Goal: Information Seeking & Learning: Learn about a topic

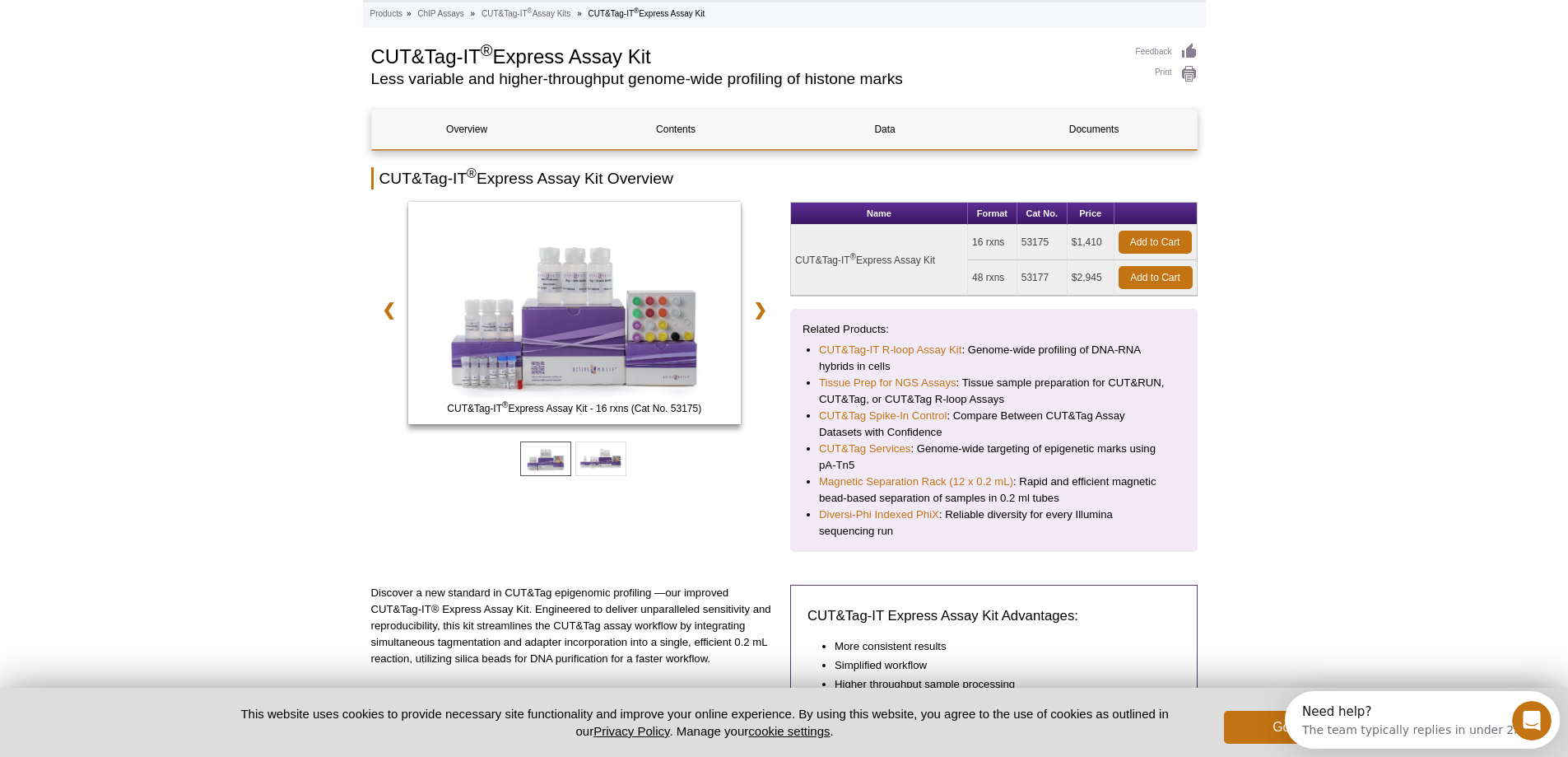
scroll to position [77, 0]
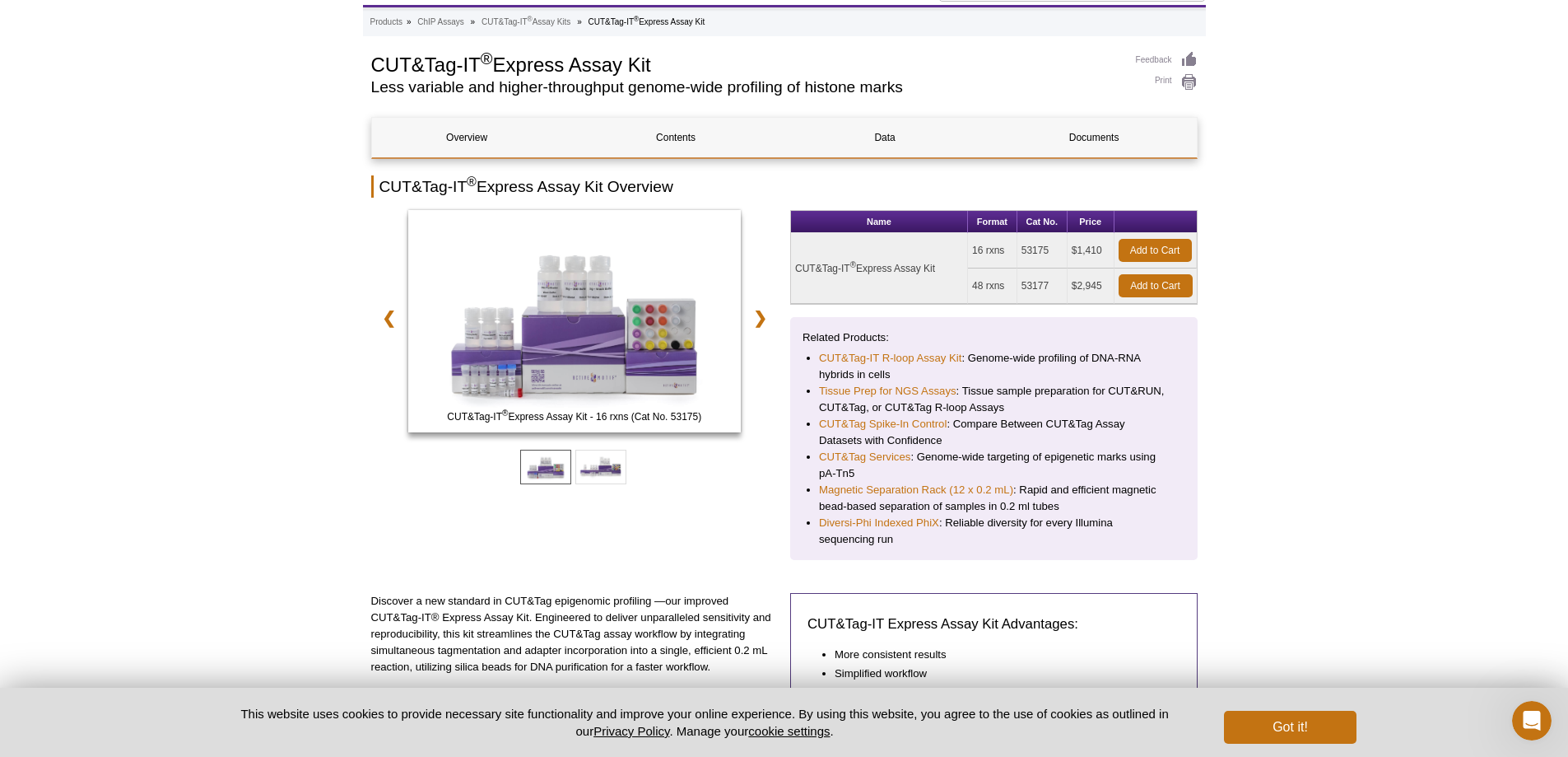
click at [509, 132] on link "Overview" at bounding box center [467, 137] width 190 height 39
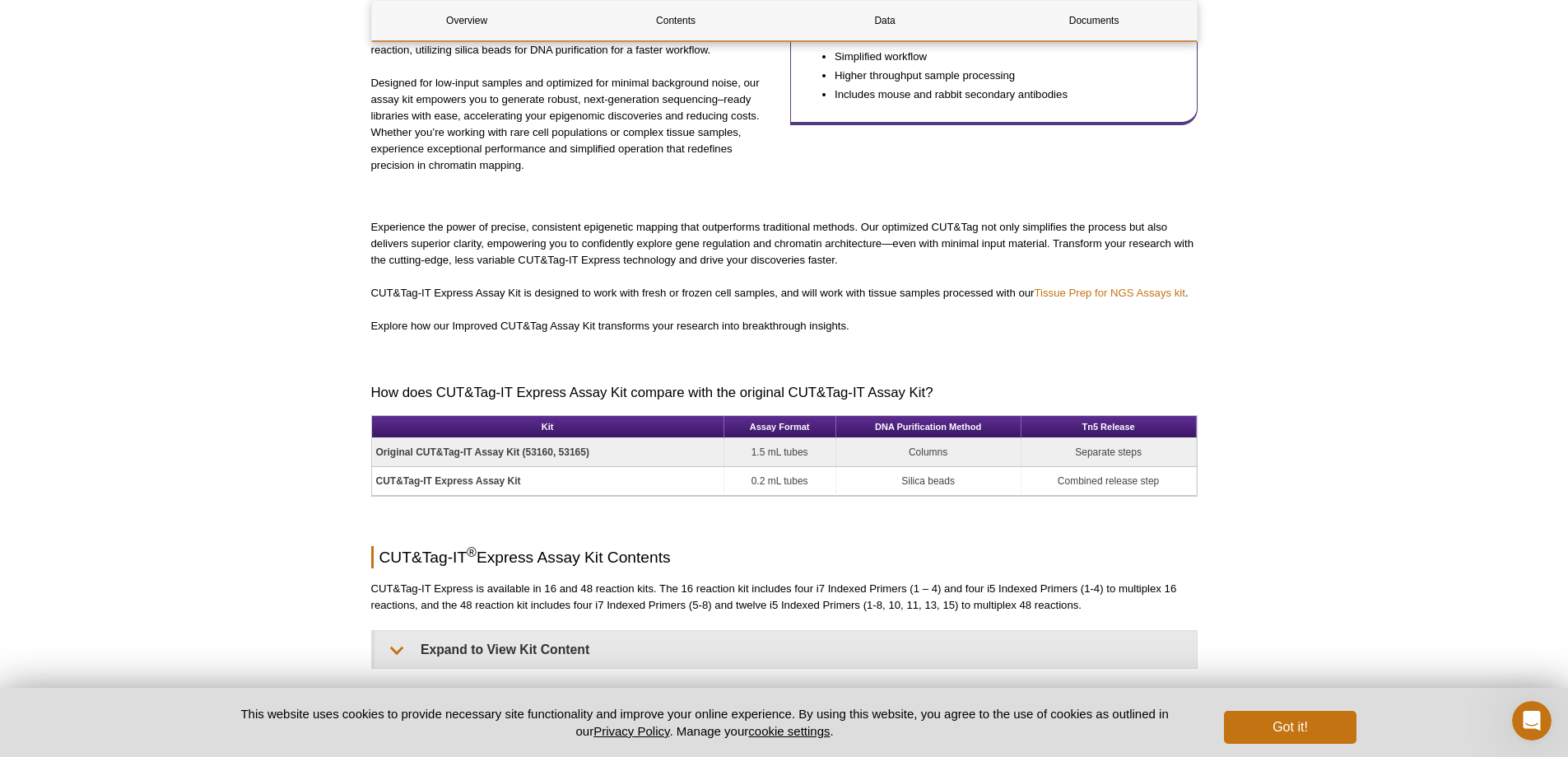
scroll to position [817, 0]
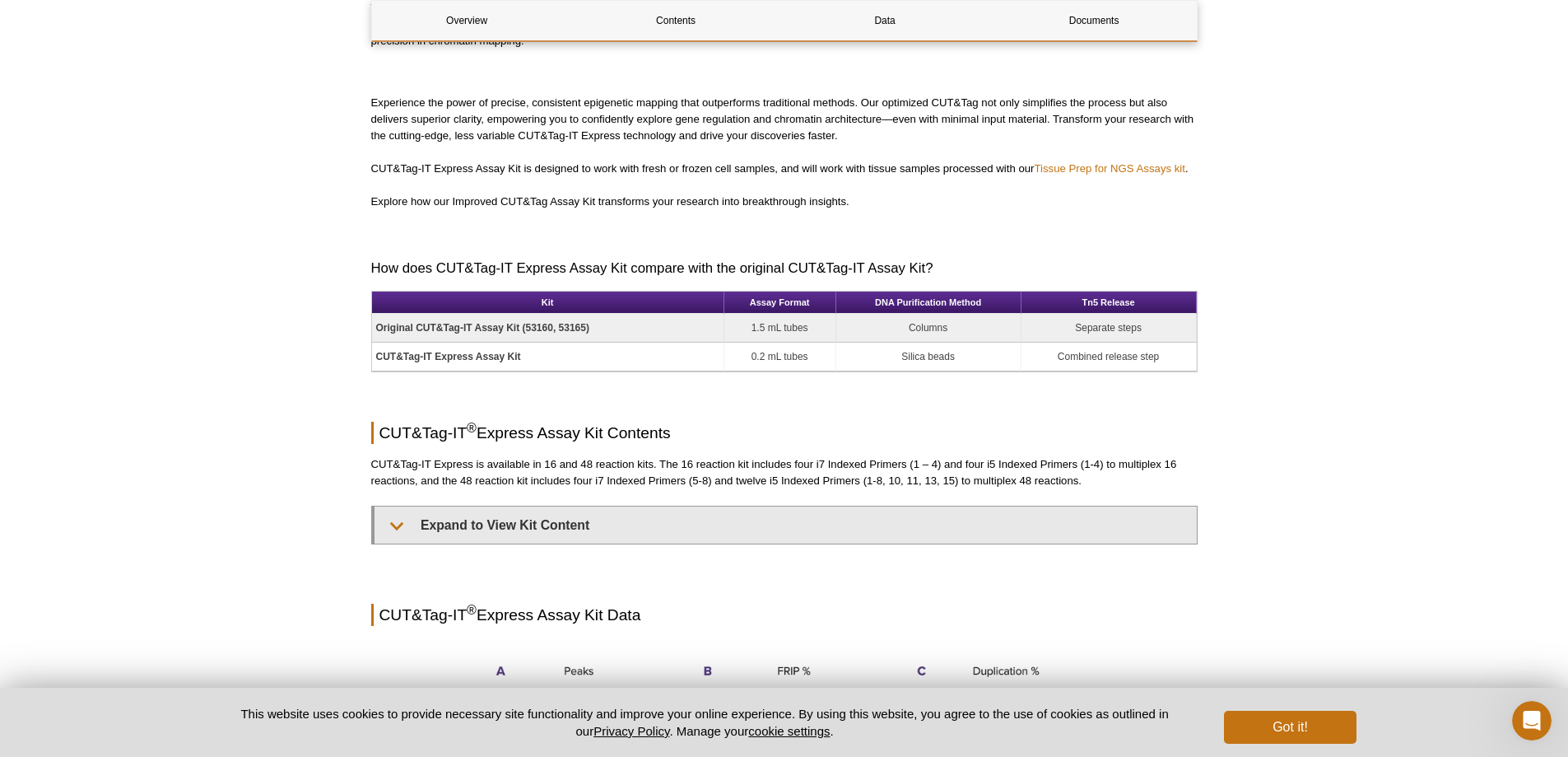
click at [390, 544] on details "Expand to View Kit Content Component 16 rxns (Cat No. 53175) 48 rxns (Cat No. 5…" at bounding box center [784, 525] width 826 height 38
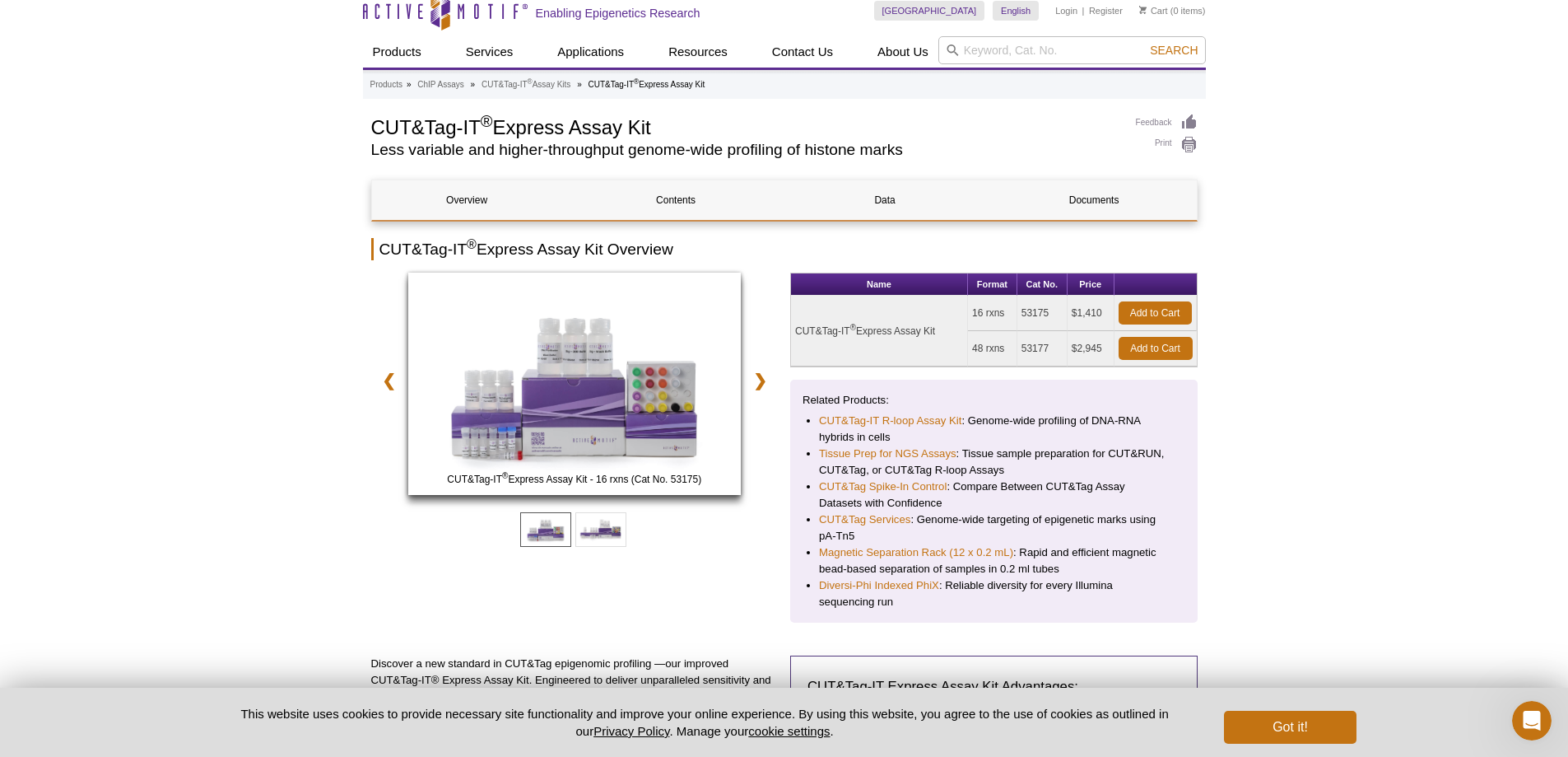
scroll to position [0, 0]
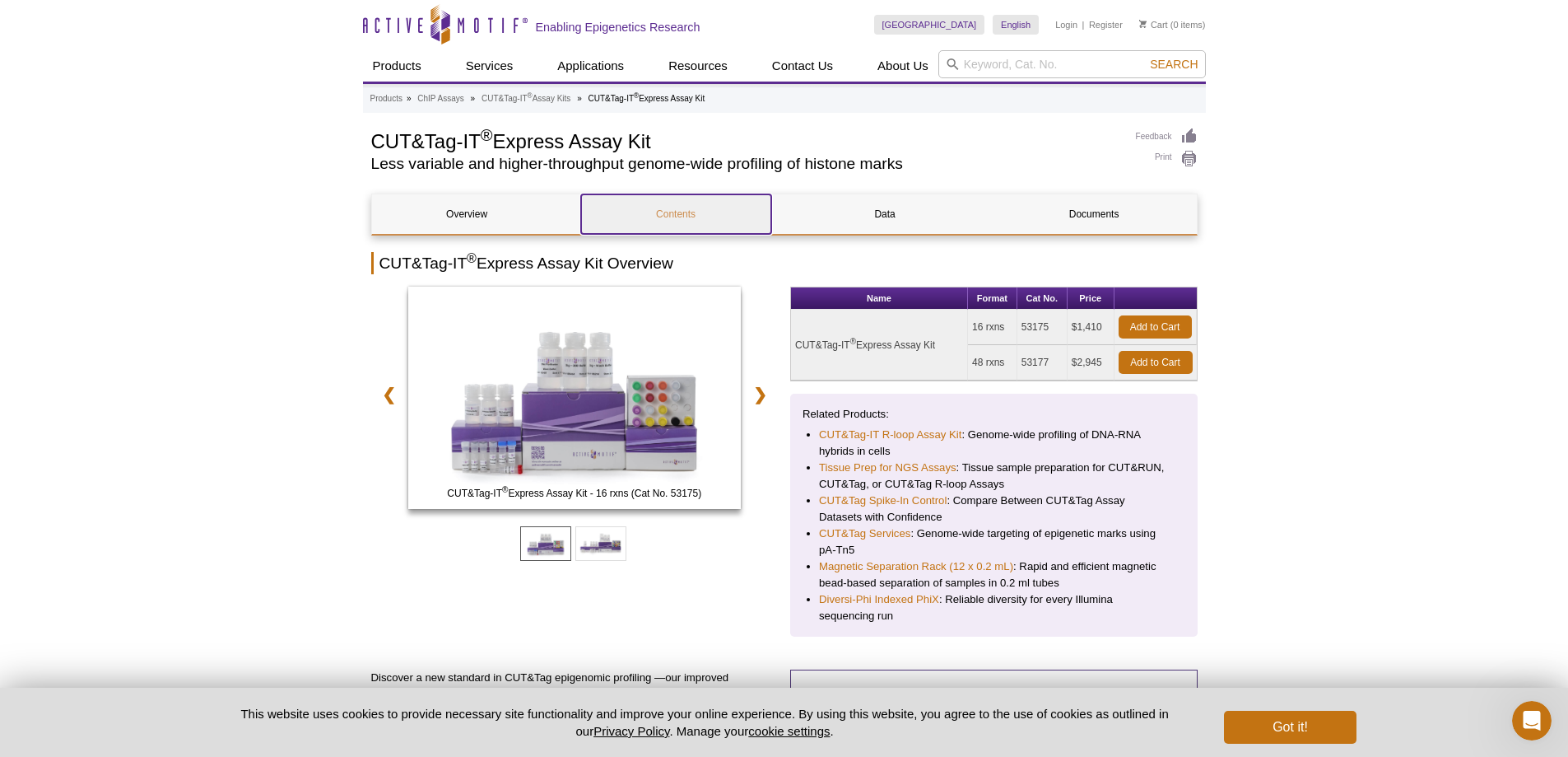
click at [711, 201] on link "Contents" at bounding box center [676, 213] width 190 height 39
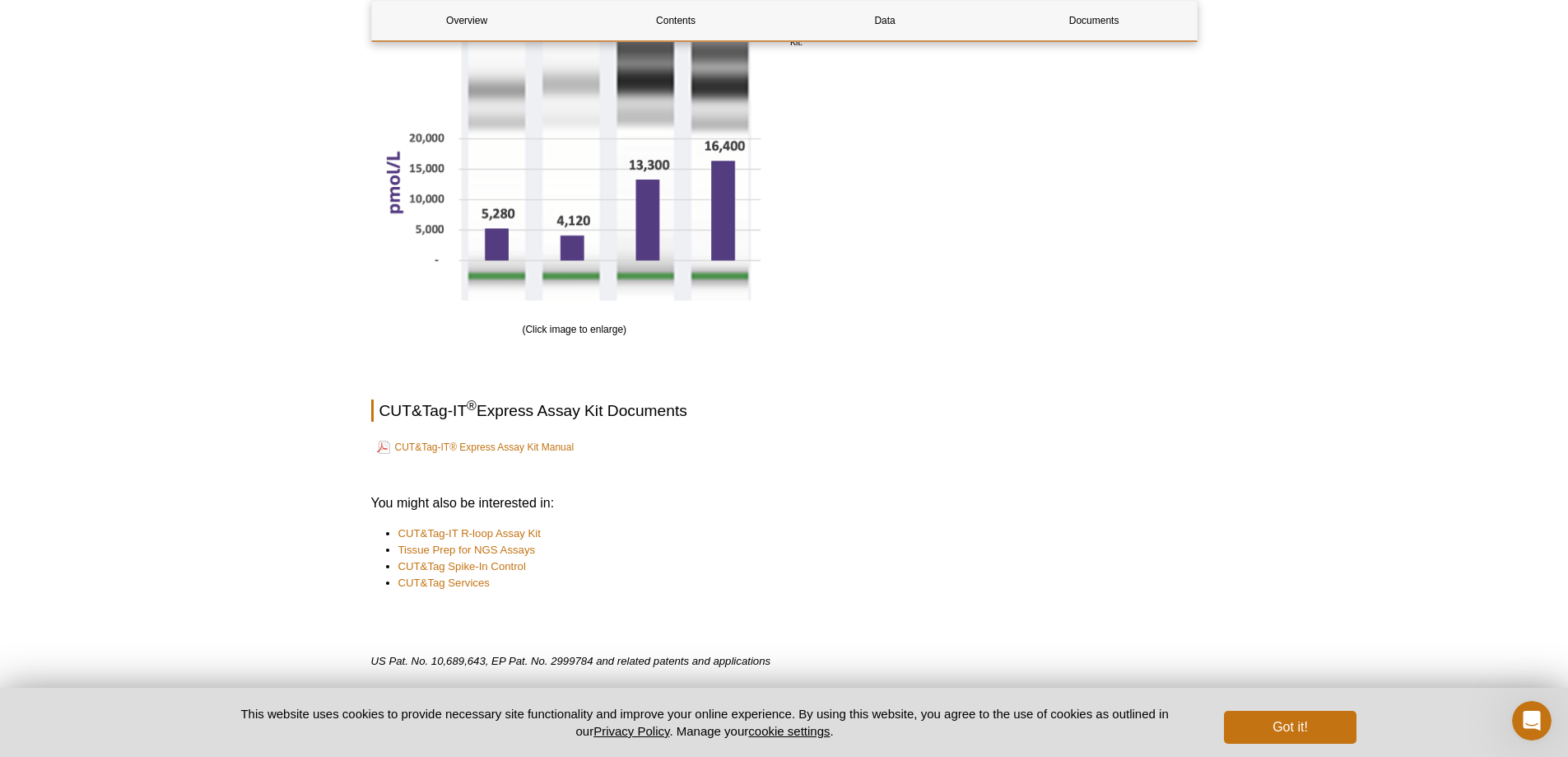
scroll to position [2340, 0]
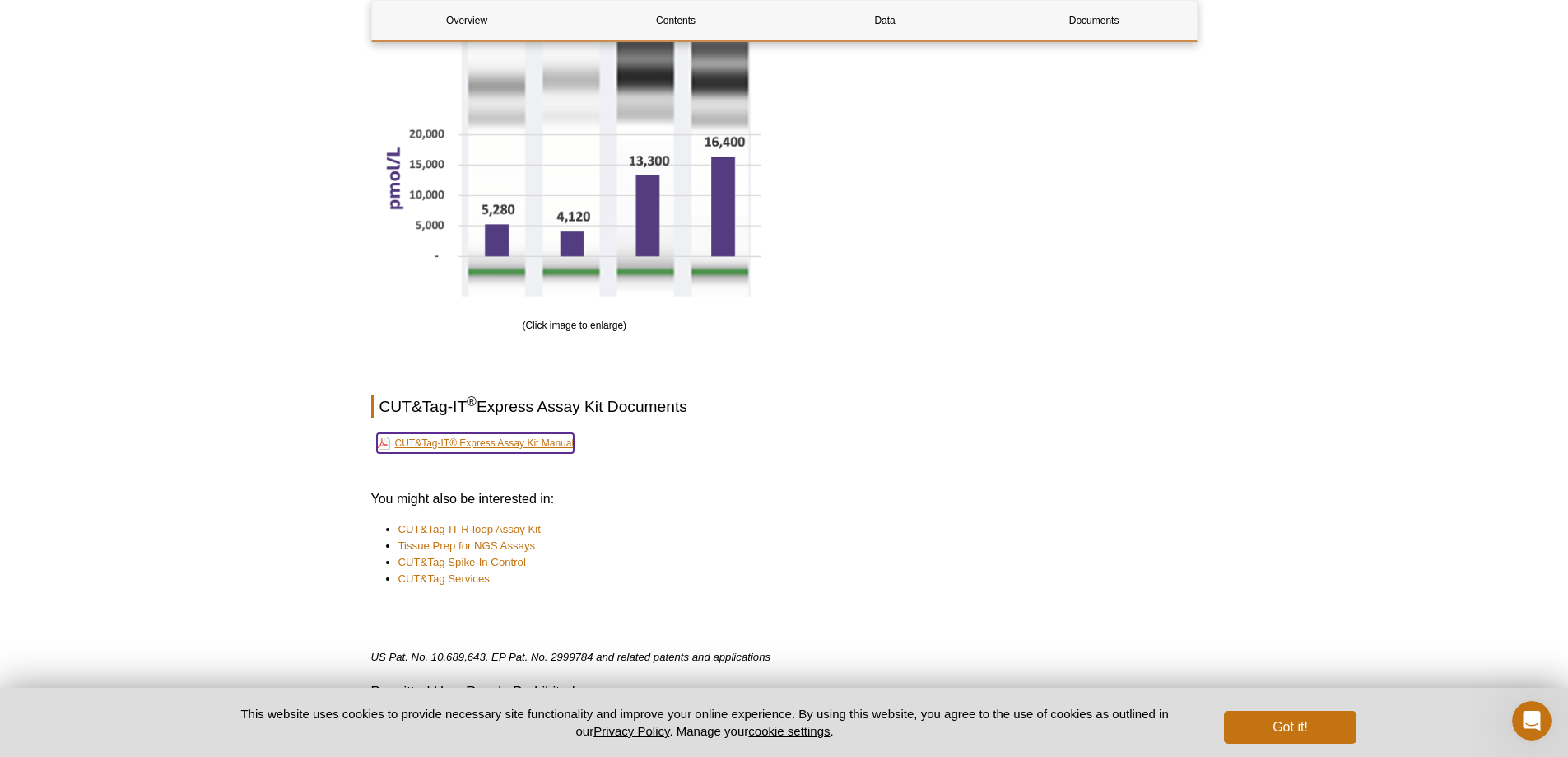
click at [476, 439] on link "CUT&Tag-IT® Express Assay Kit Manual" at bounding box center [475, 443] width 198 height 20
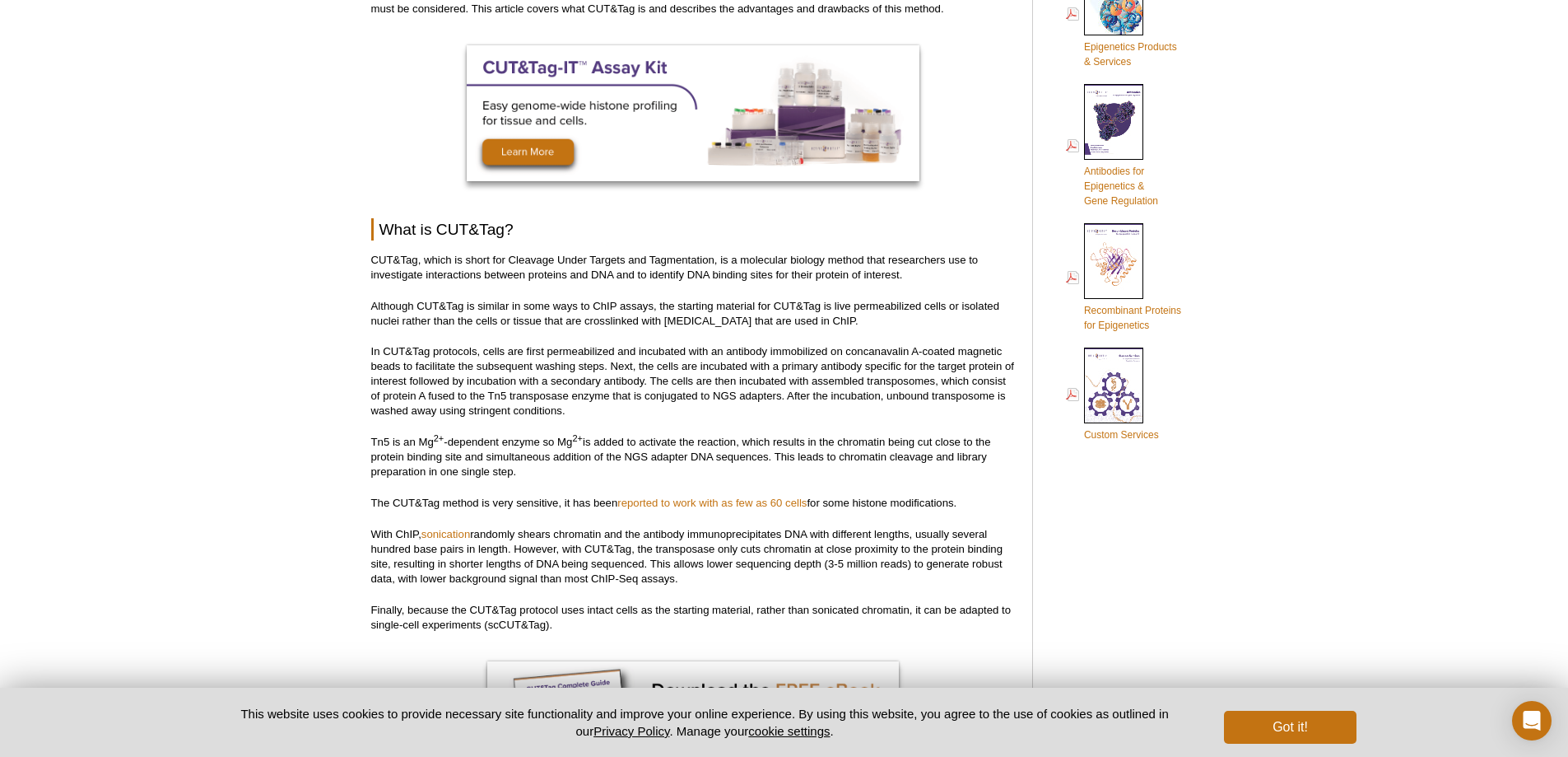
scroll to position [905, 0]
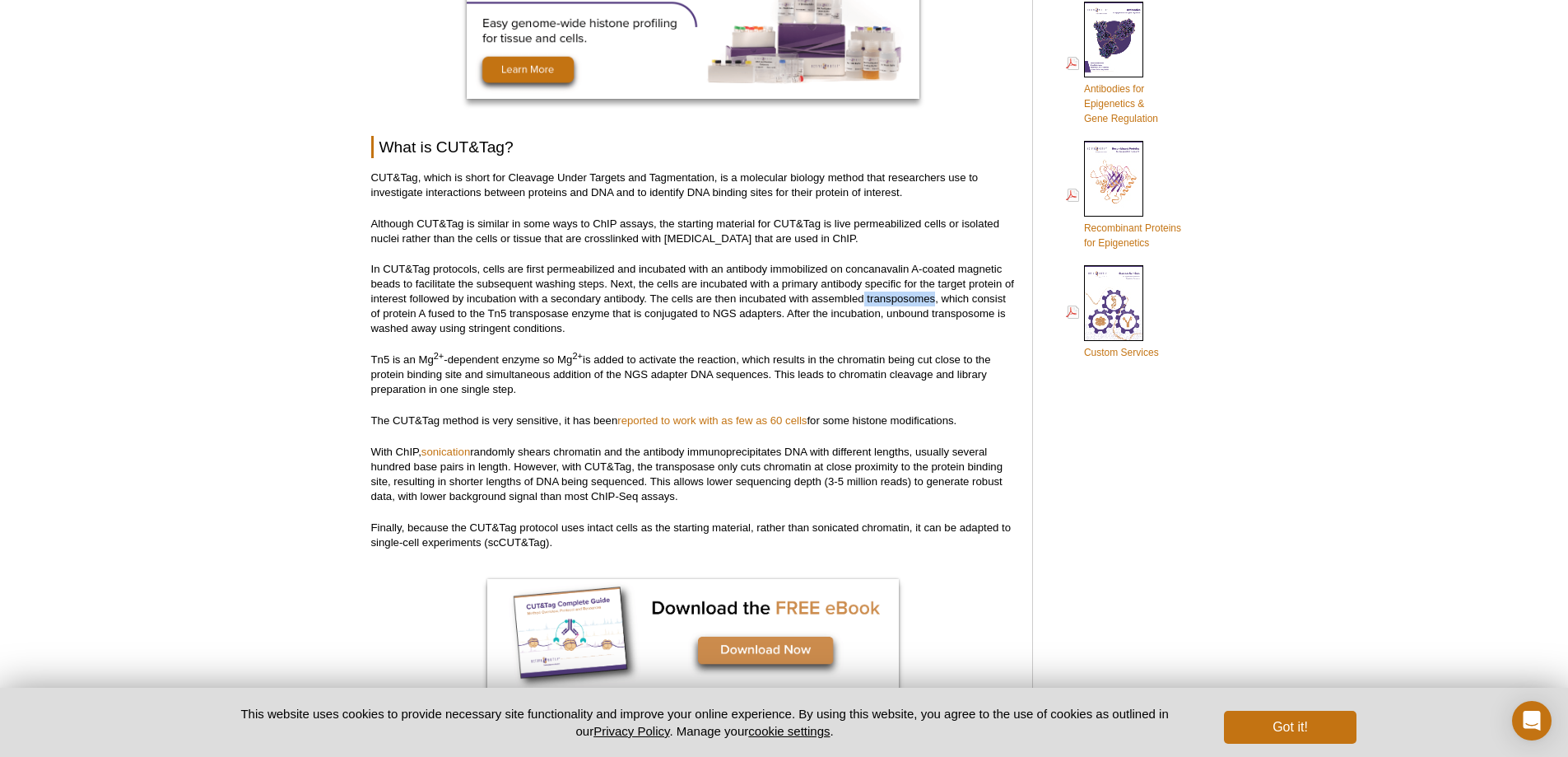
drag, startPoint x: 863, startPoint y: 304, endPoint x: 937, endPoint y: 304, distance: 74.0
click at [937, 304] on p "In CUT&Tag protocols, cells are first permeabilized and incubated with an antib…" at bounding box center [694, 298] width 645 height 74
copy p "transposomes"
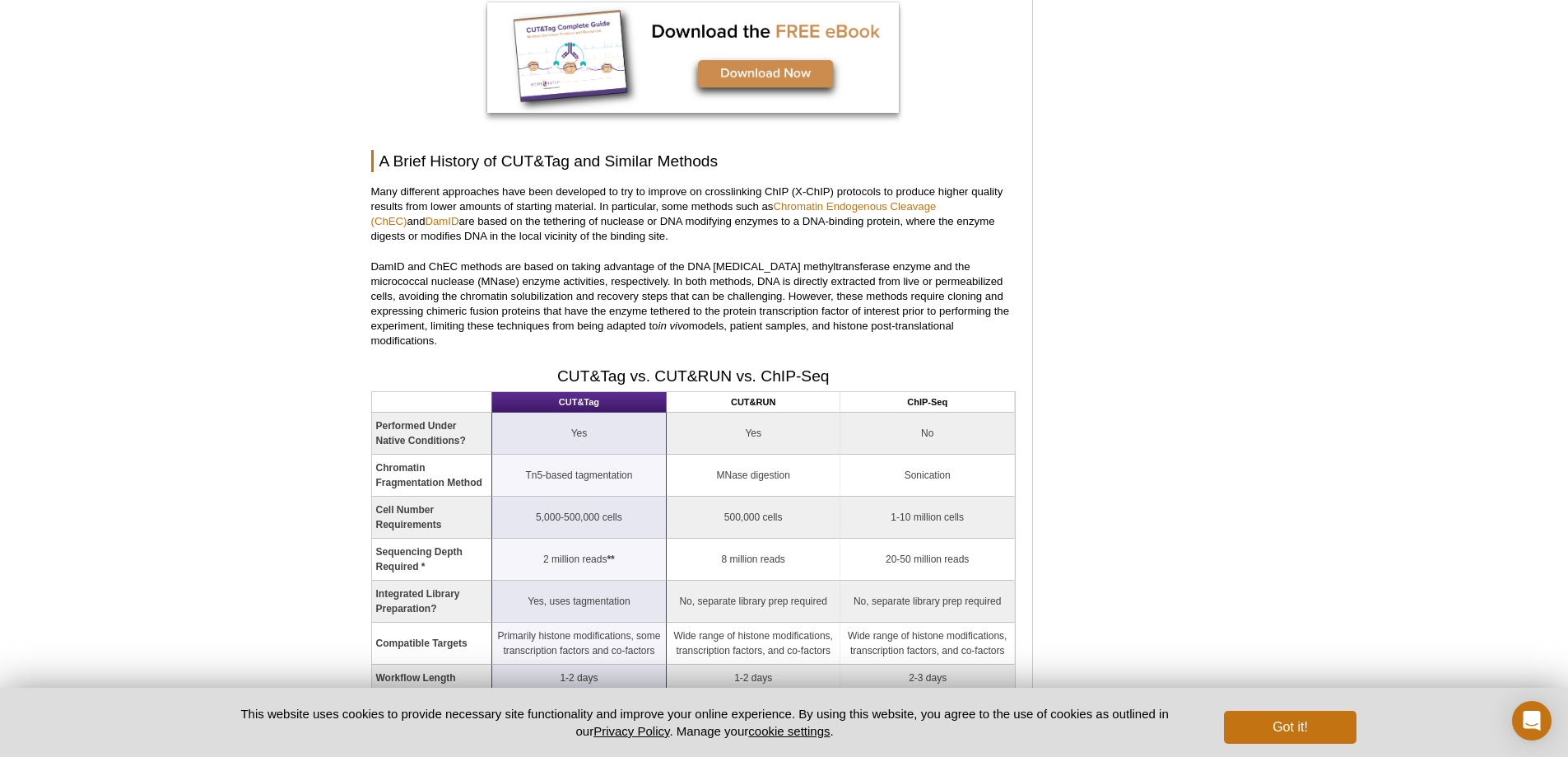
scroll to position [1647, 0]
